Goal: Find specific page/section: Find specific page/section

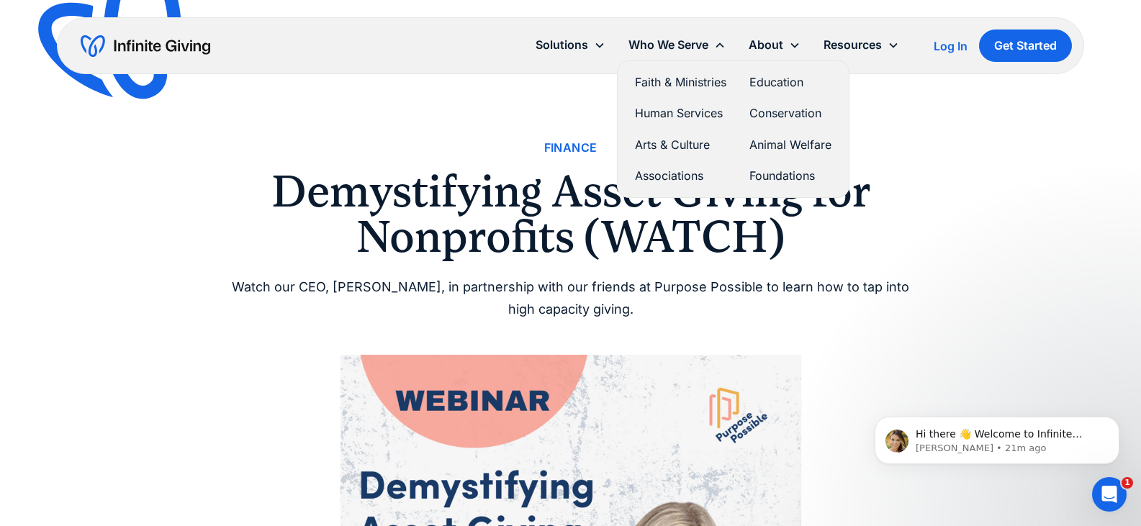
click at [672, 82] on link "Faith & Ministries" at bounding box center [680, 82] width 91 height 19
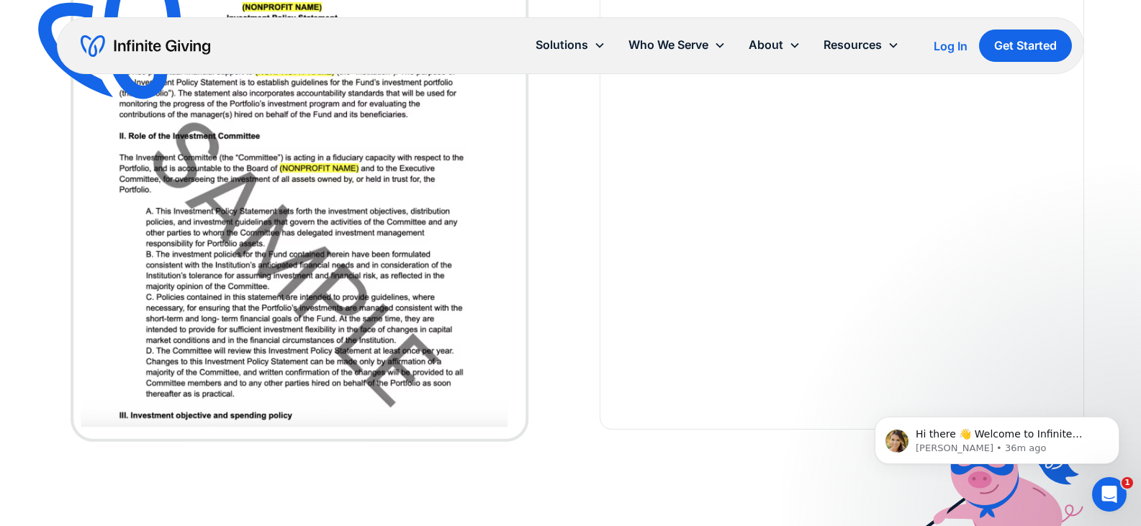
scroll to position [3241, 0]
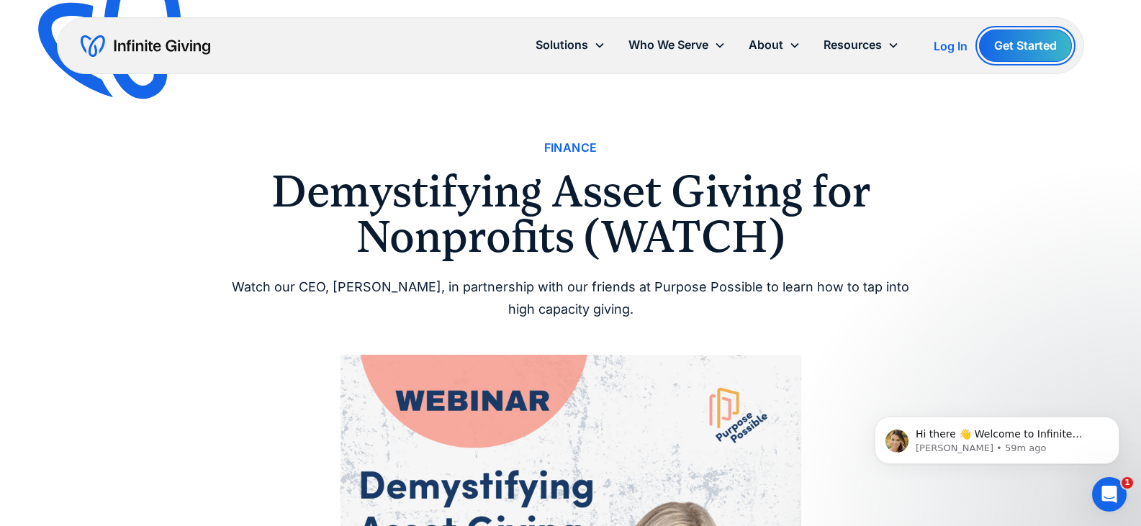
click at [1029, 47] on link "Get Started" at bounding box center [1025, 46] width 93 height 32
